Goal: Information Seeking & Learning: Learn about a topic

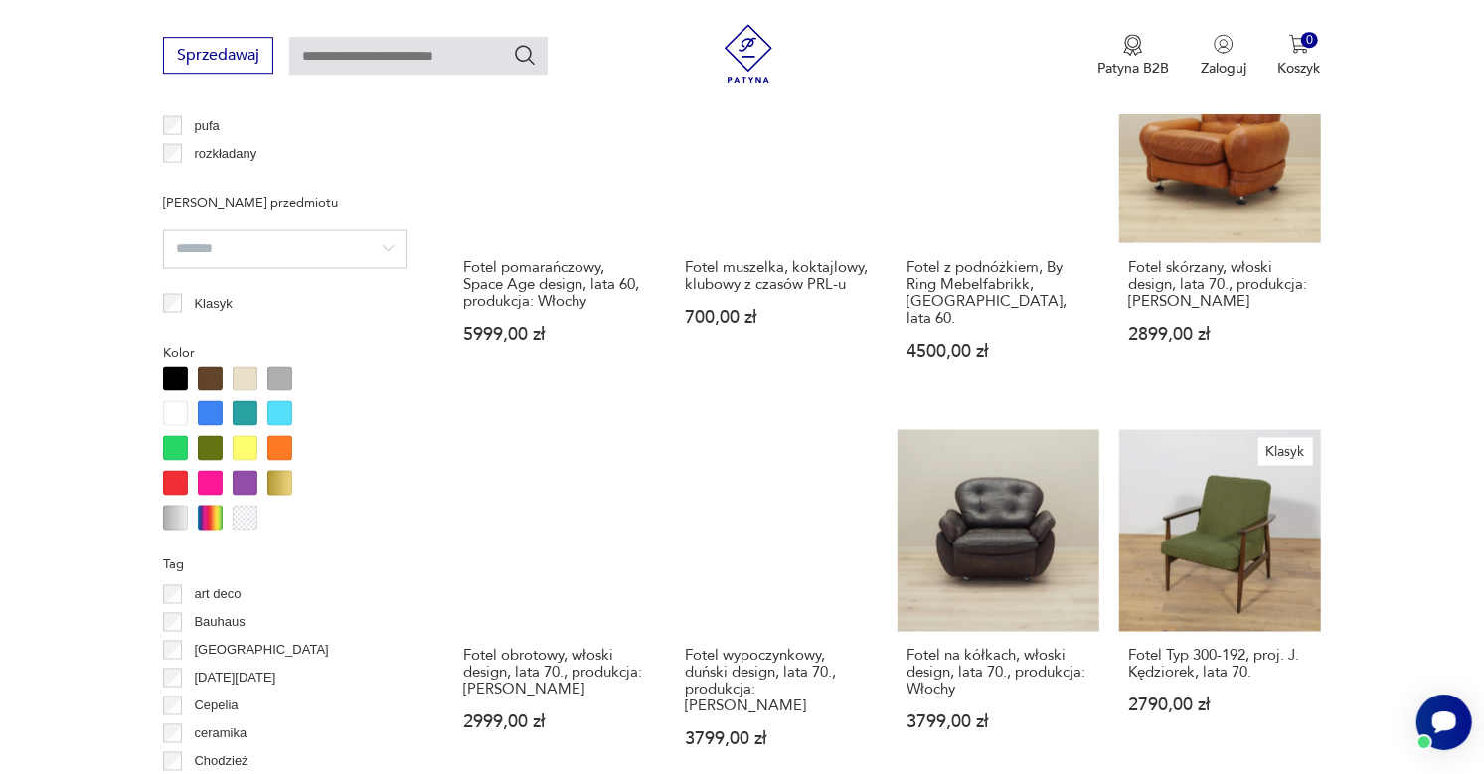
scroll to position [2116, 0]
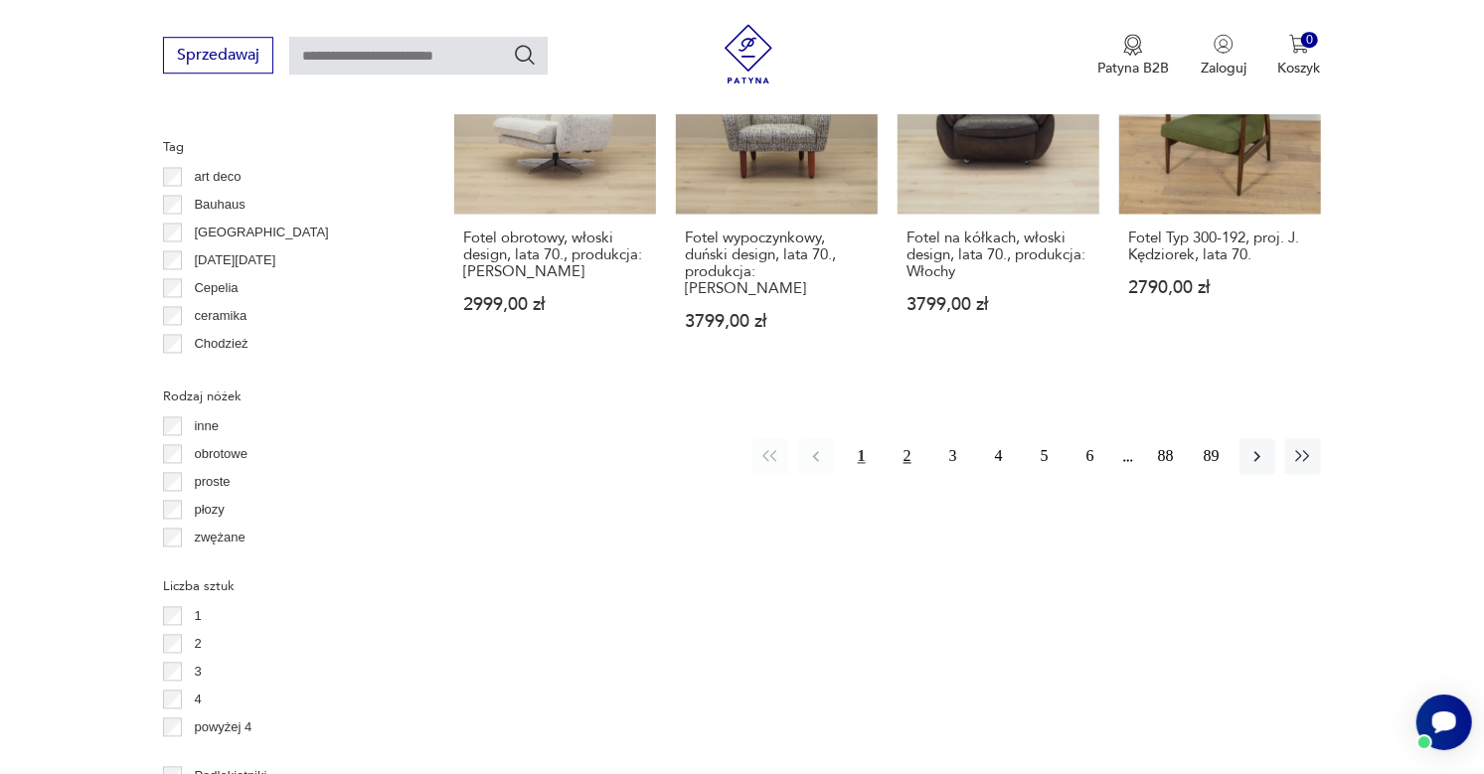
click at [908, 438] on button "2" at bounding box center [908, 456] width 36 height 36
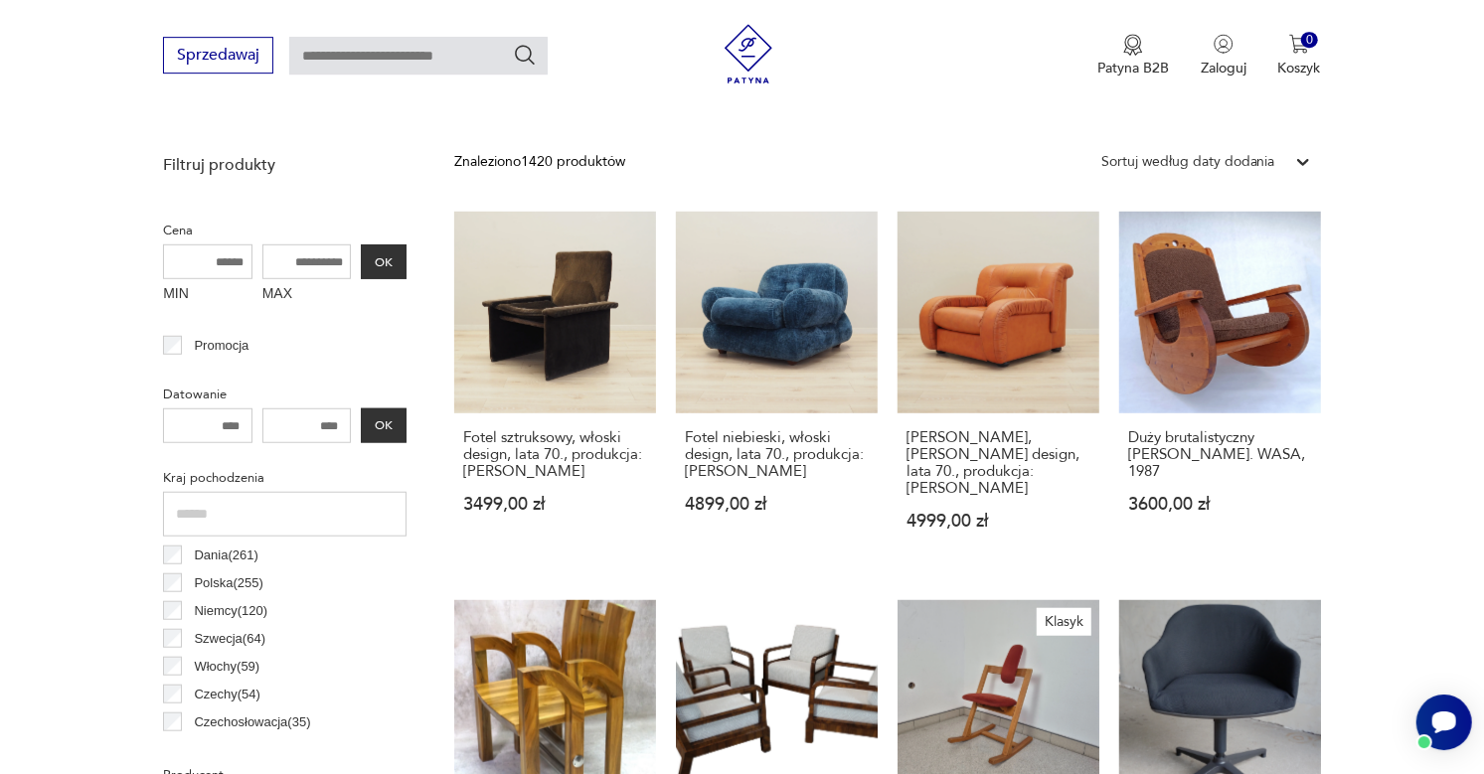
scroll to position [526, 0]
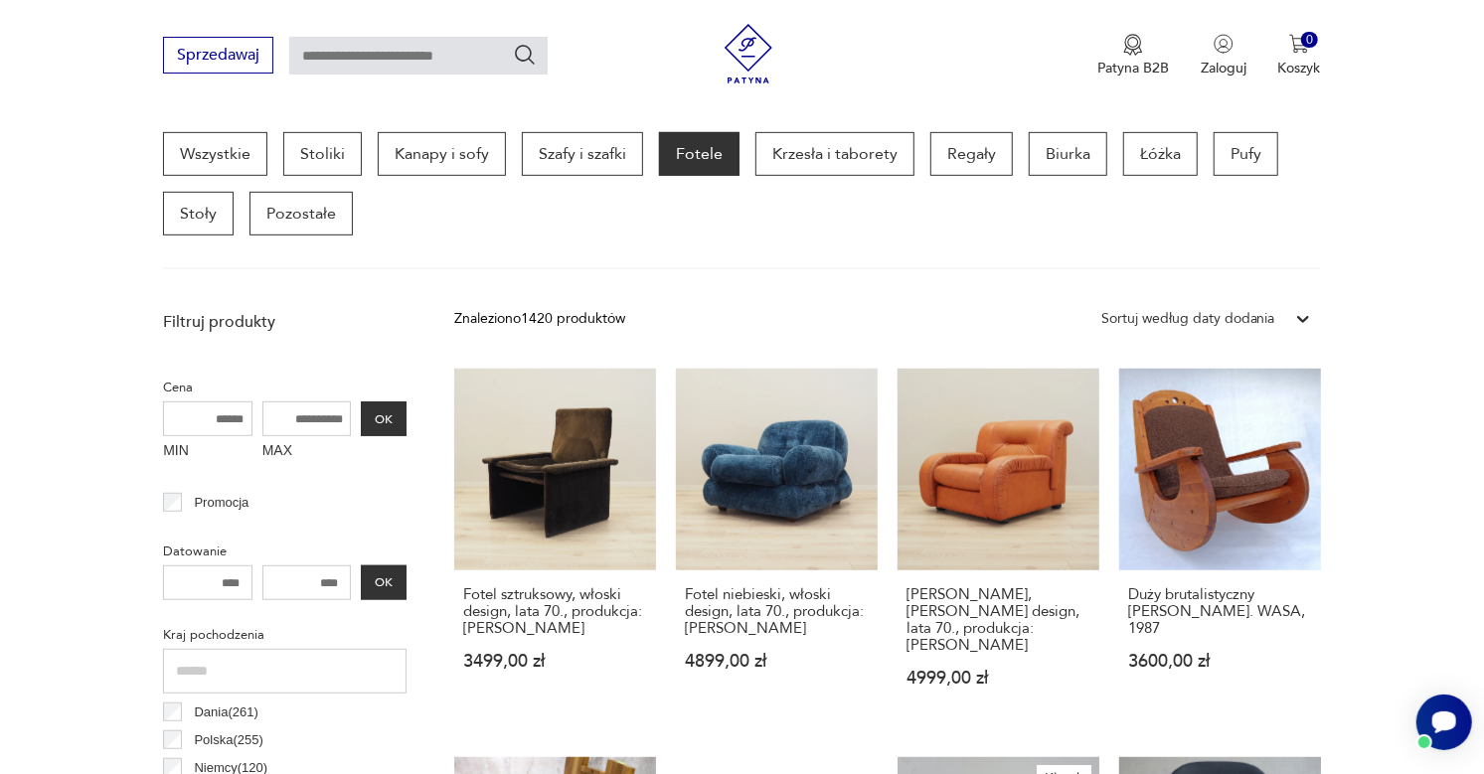
click at [429, 51] on input "text" at bounding box center [418, 56] width 258 height 38
type input "*****"
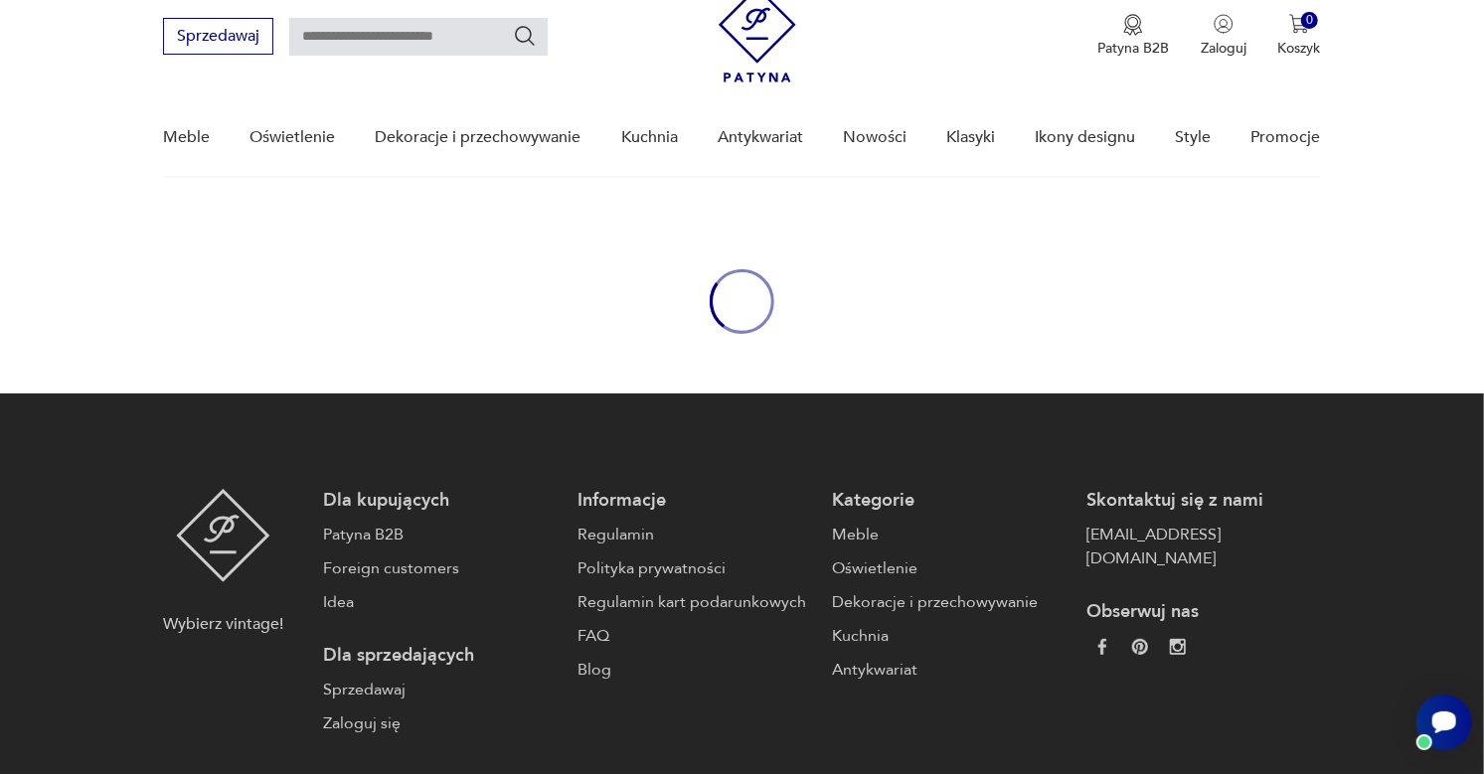
type input "*****"
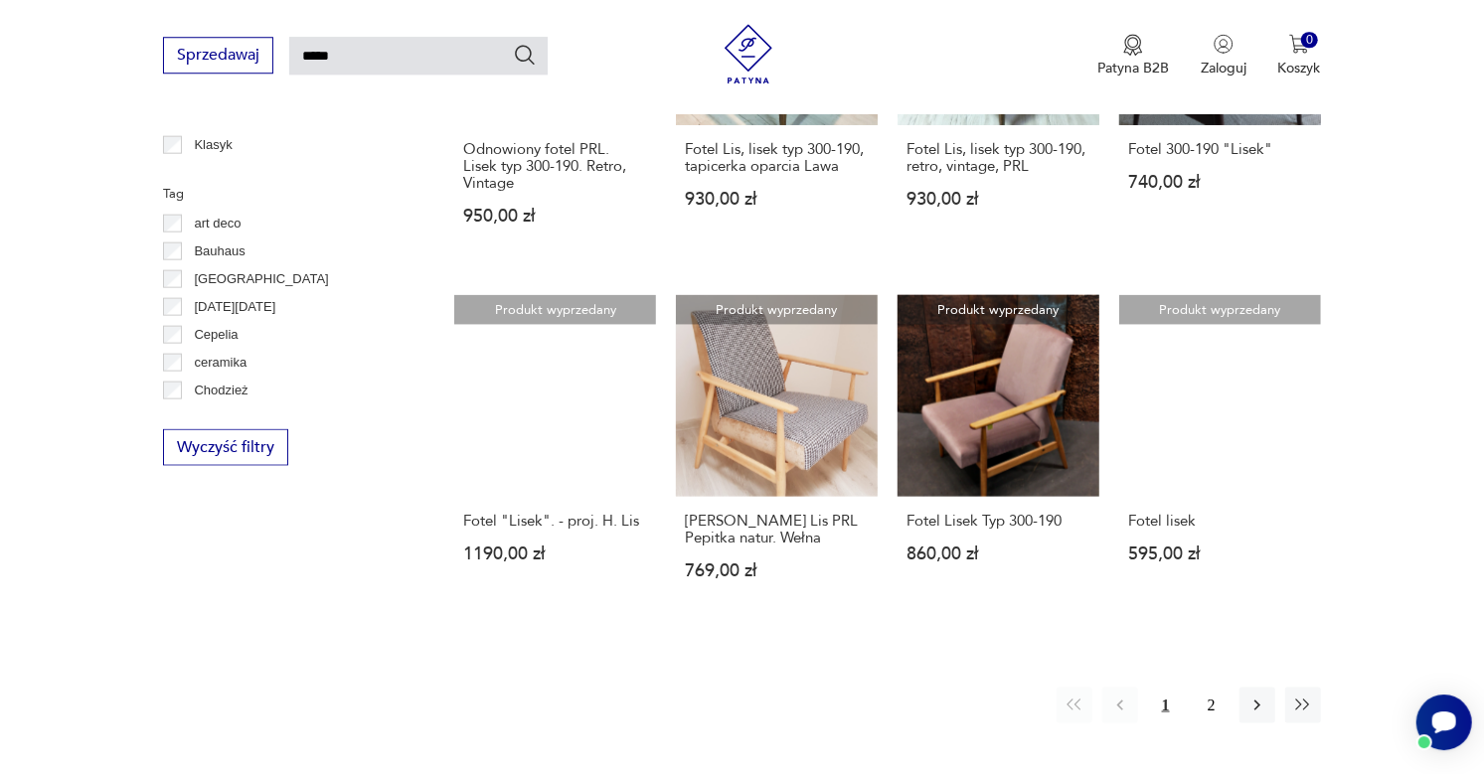
scroll to position [1299, 0]
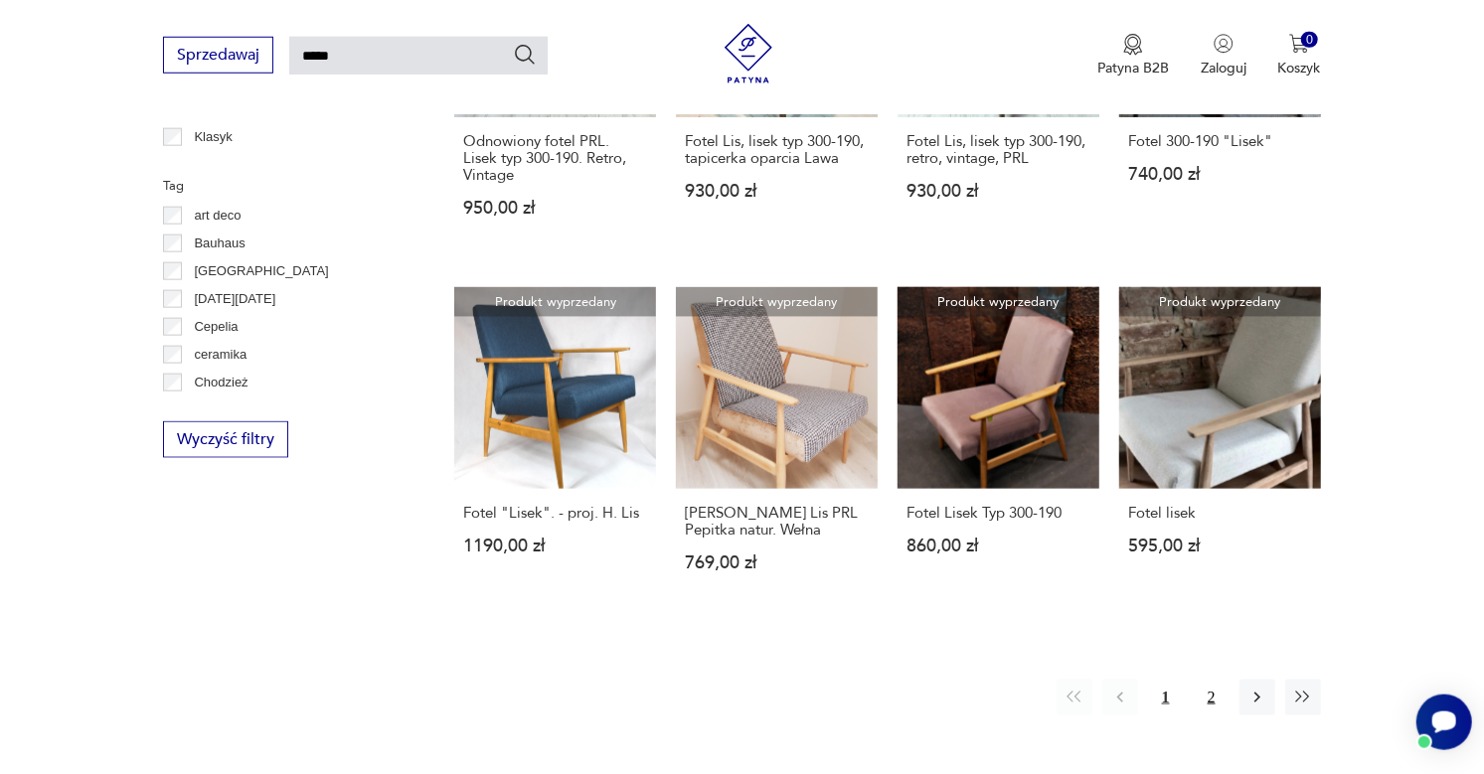
click at [1215, 680] on button "2" at bounding box center [1212, 698] width 36 height 36
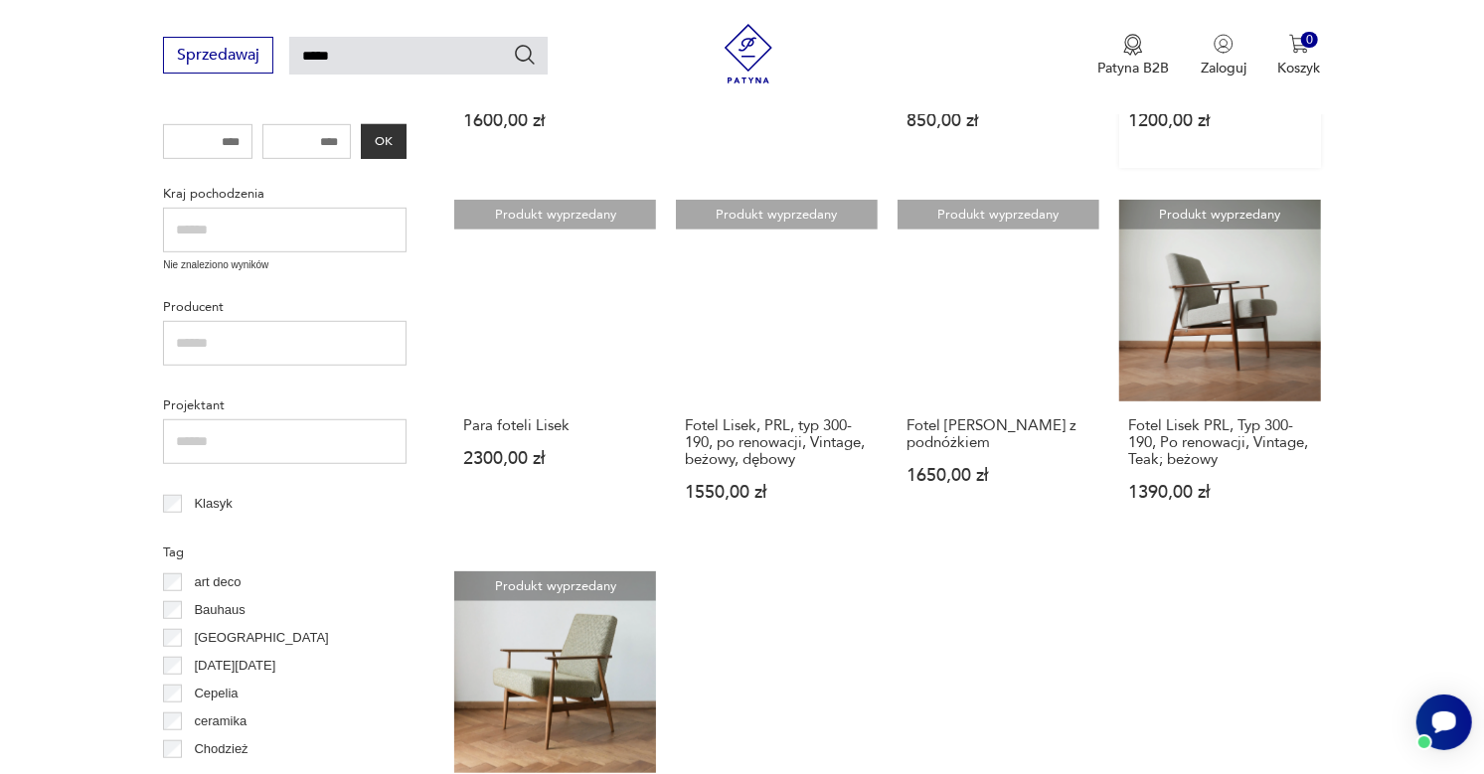
scroll to position [1010, 0]
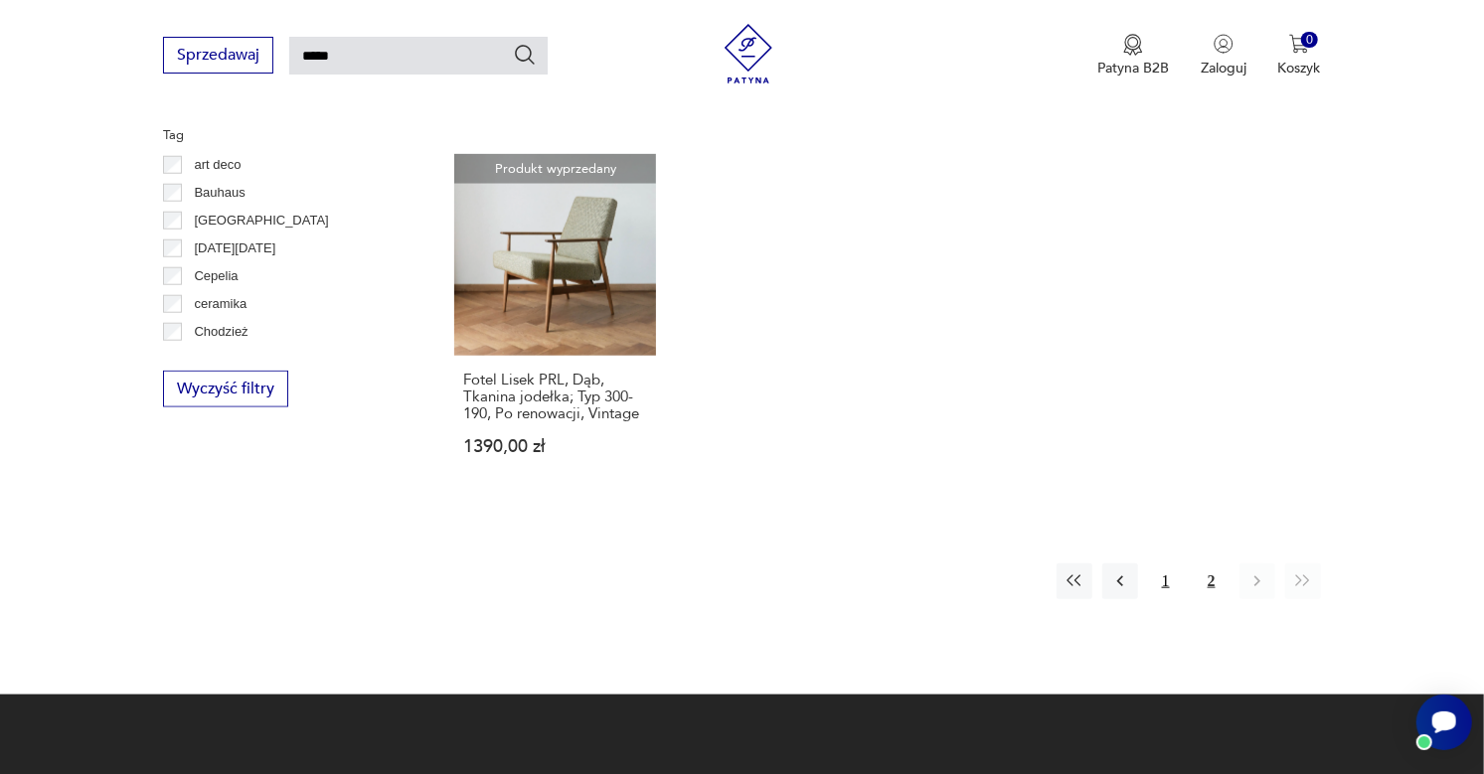
click at [1170, 594] on button "1" at bounding box center [1166, 582] width 36 height 36
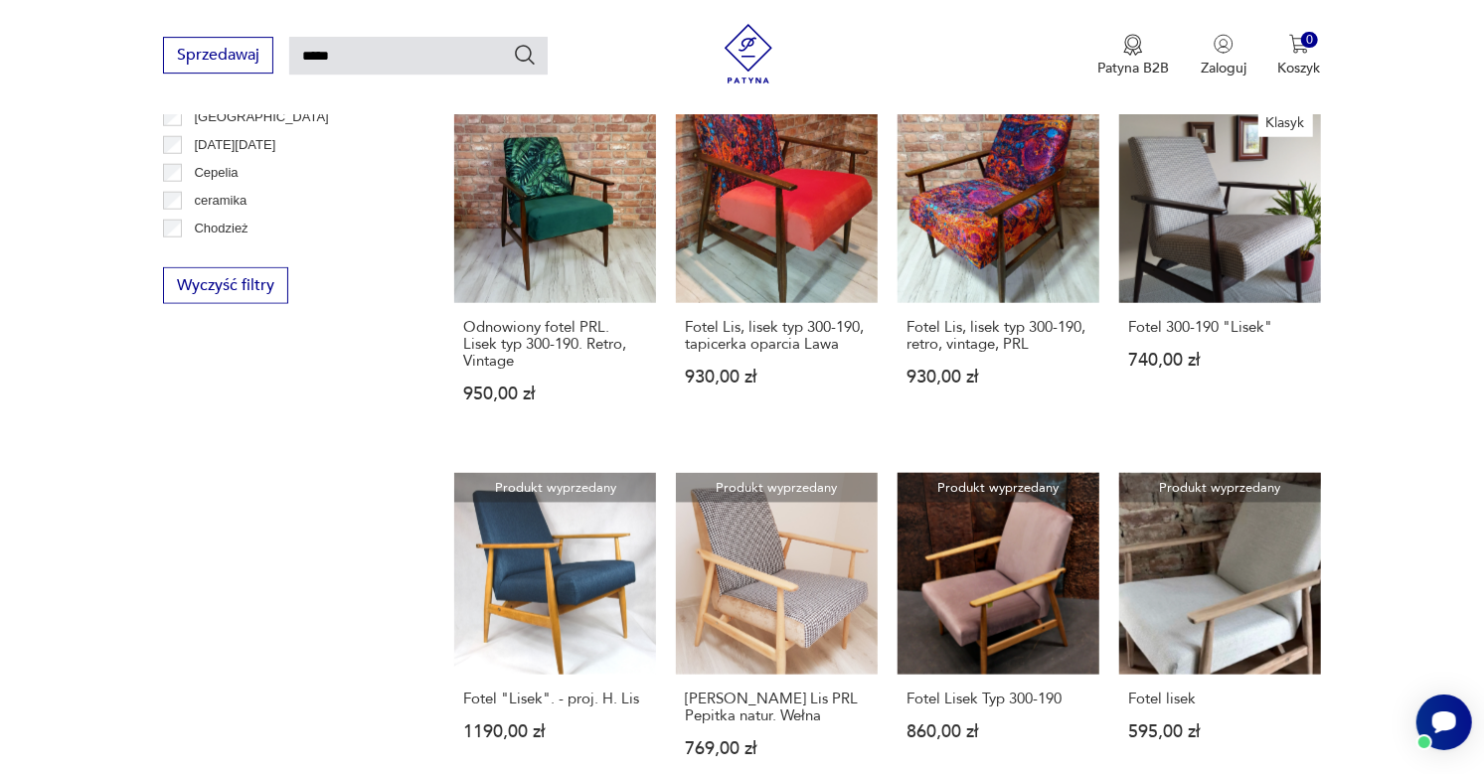
scroll to position [1114, 0]
